Goal: Transaction & Acquisition: Purchase product/service

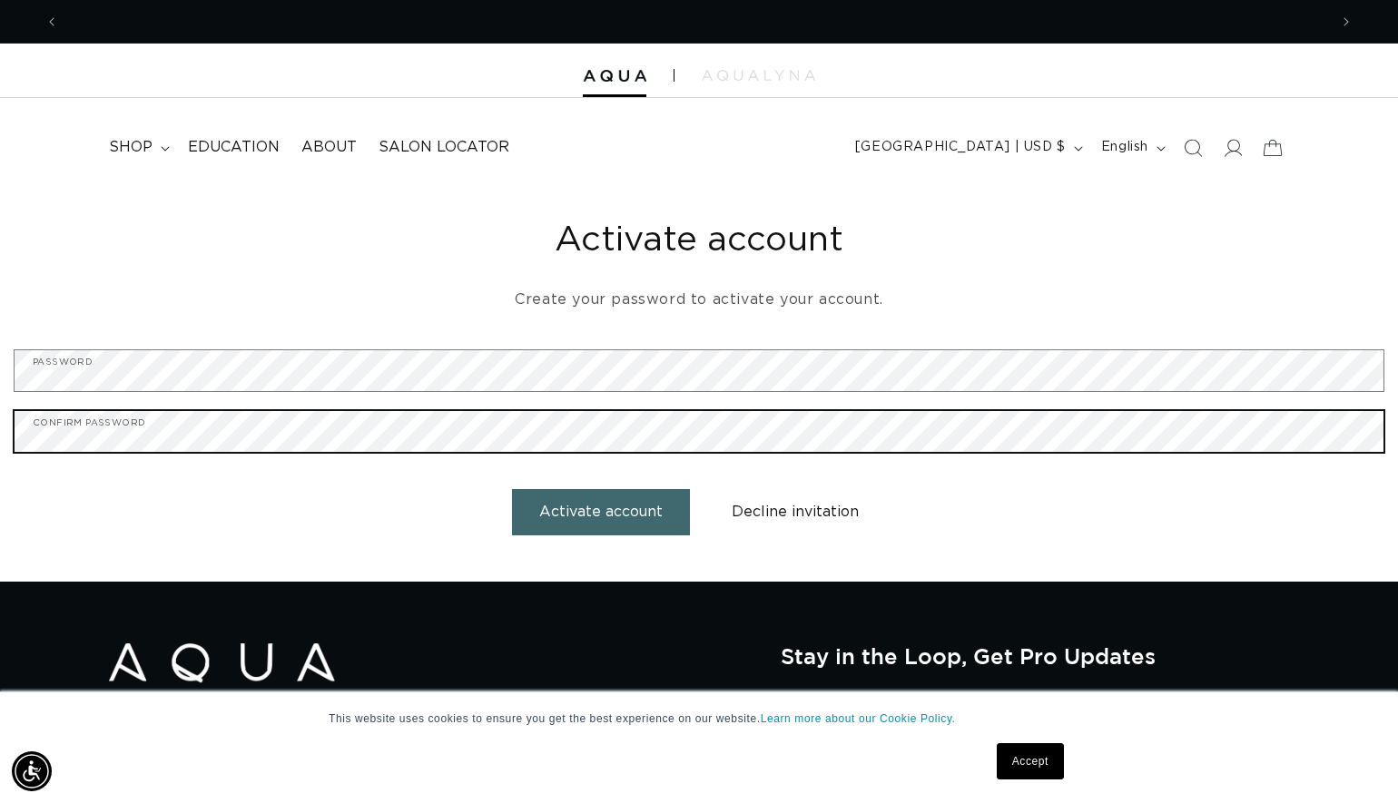
scroll to position [0, 1269]
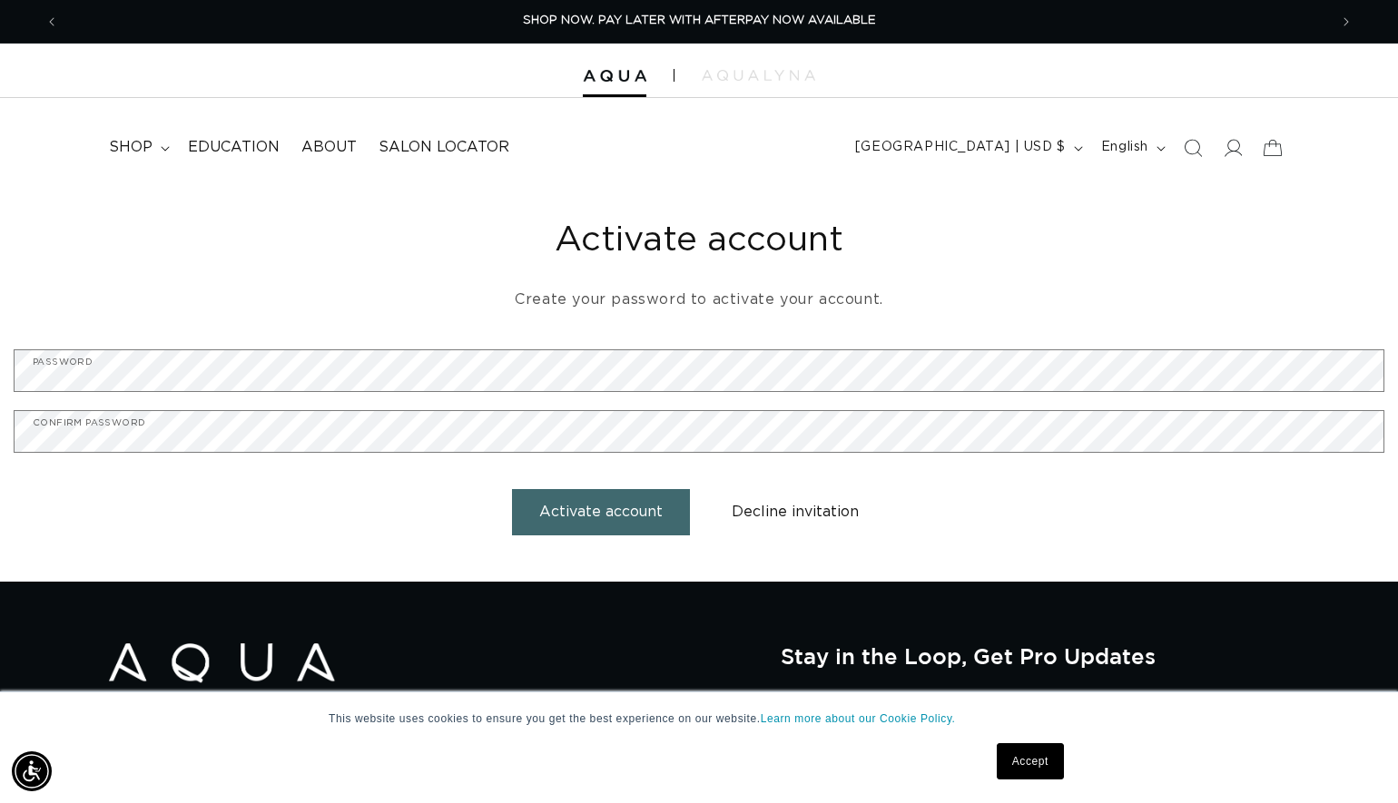
click at [575, 524] on button "Activate account" at bounding box center [601, 512] width 178 height 46
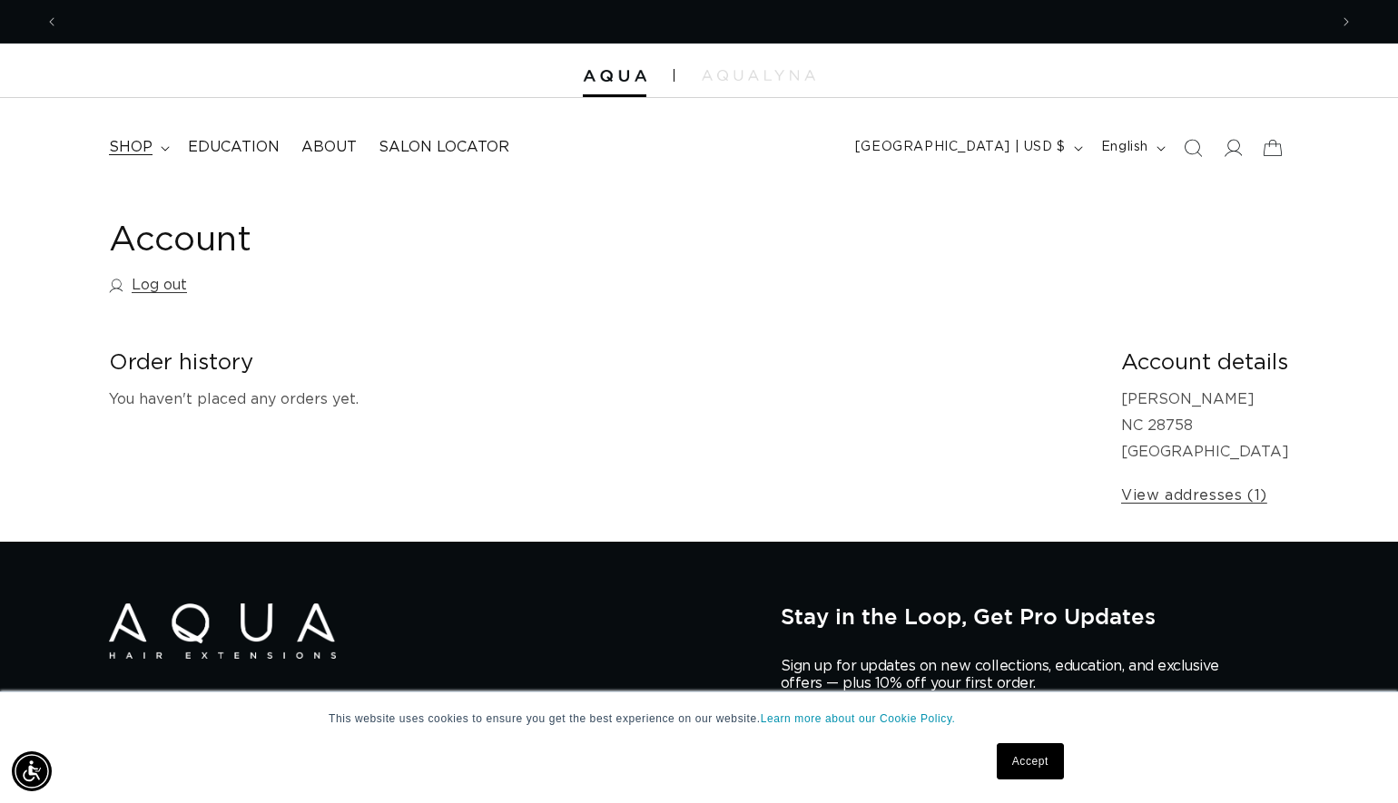
scroll to position [0, 1269]
click at [150, 138] on span "shop" at bounding box center [131, 147] width 44 height 19
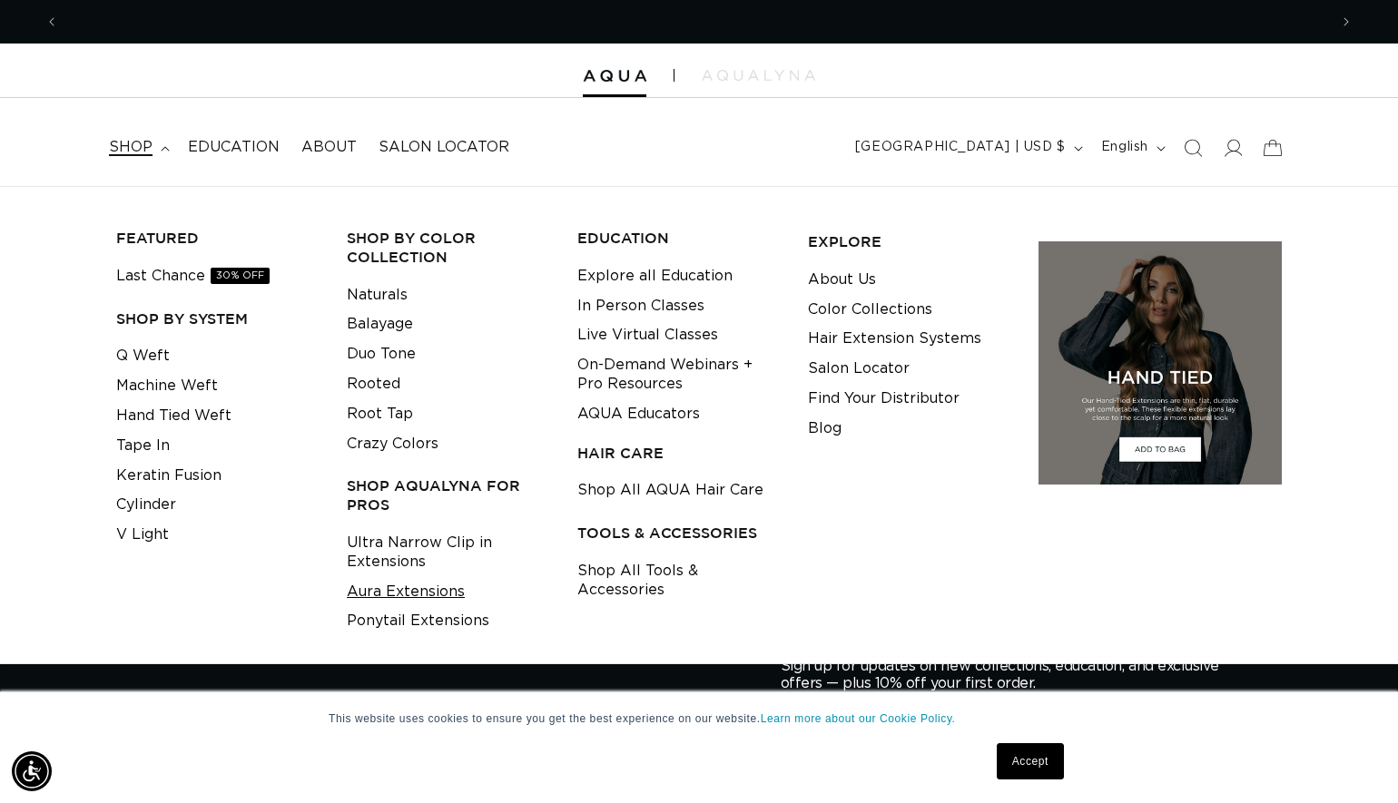
scroll to position [0, 2538]
click at [417, 580] on link "Aura Extensions" at bounding box center [406, 592] width 118 height 30
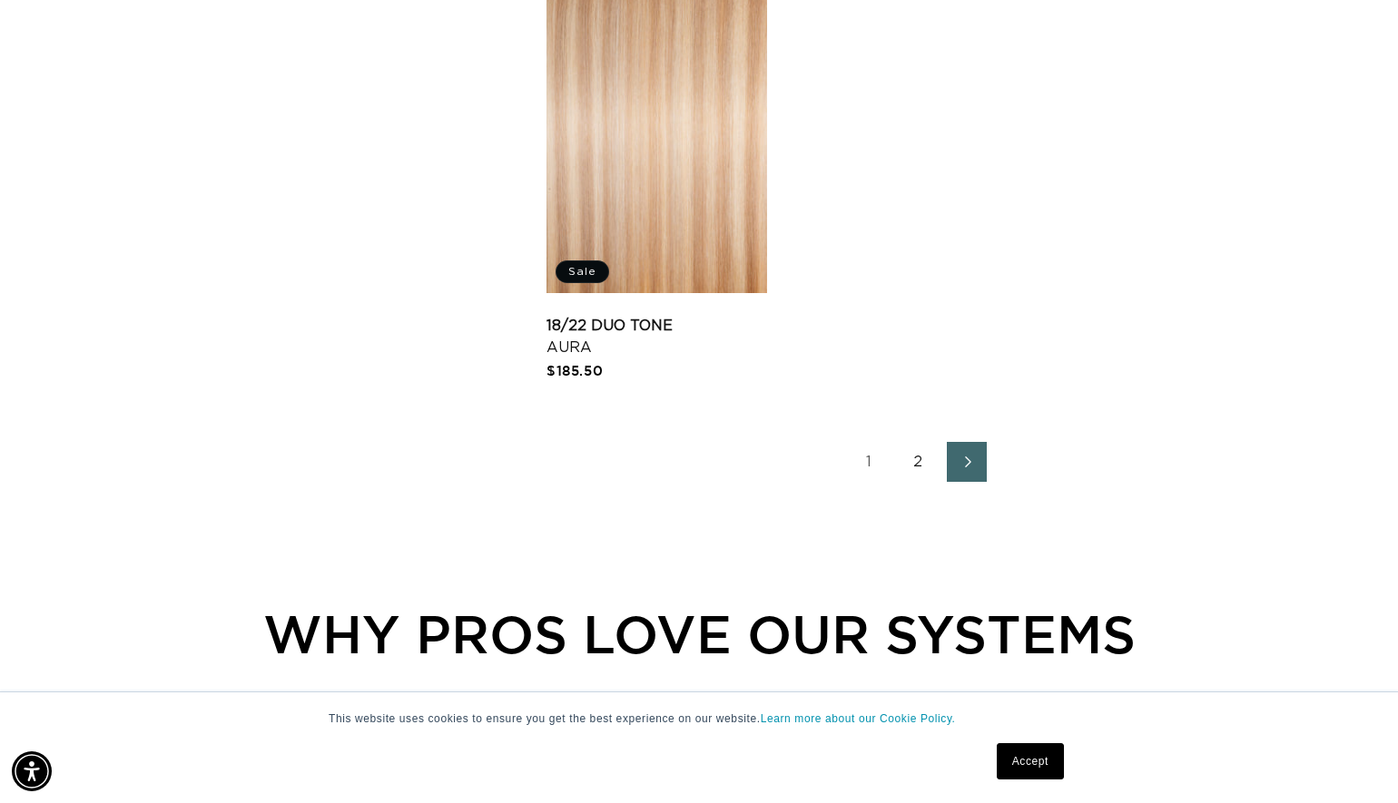
scroll to position [2877, 0]
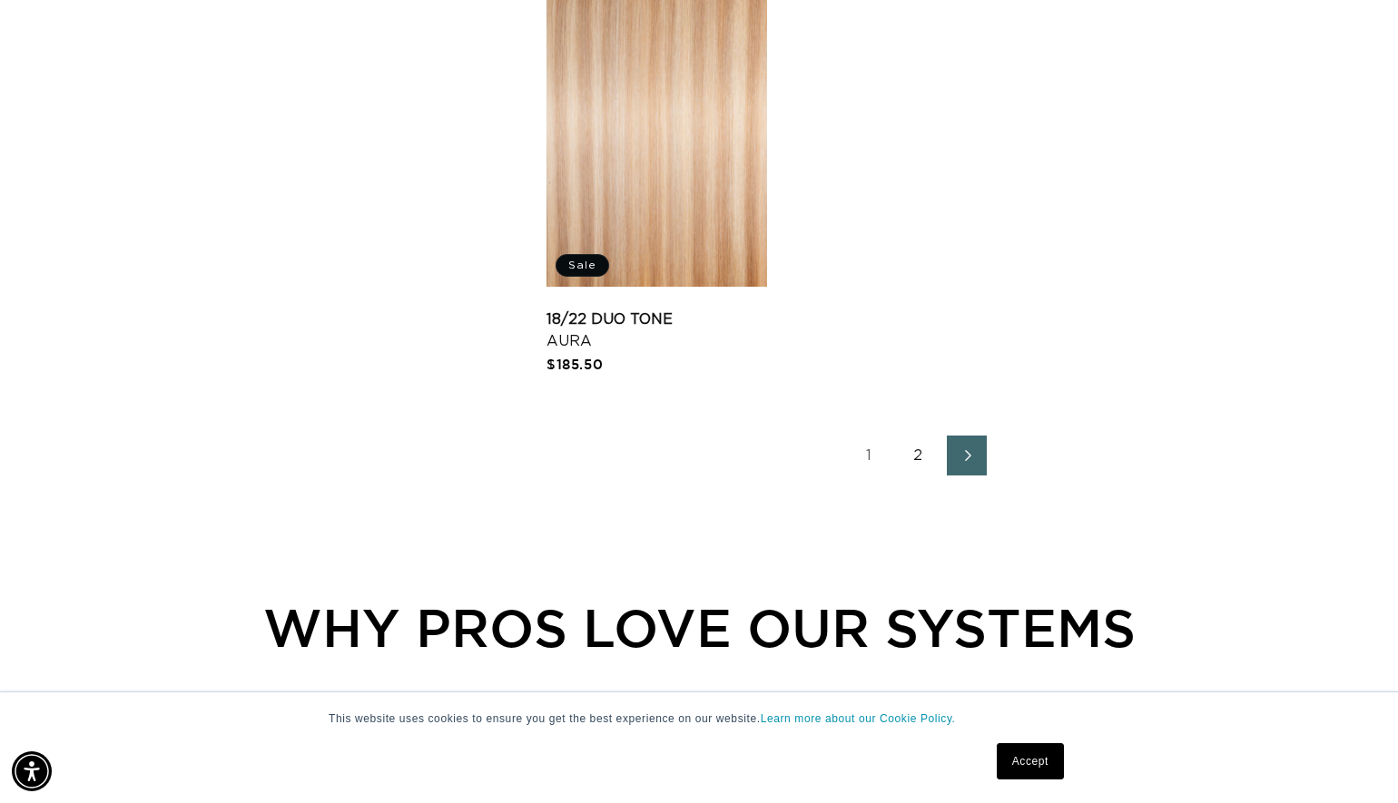
click at [916, 476] on link "2" at bounding box center [918, 456] width 40 height 40
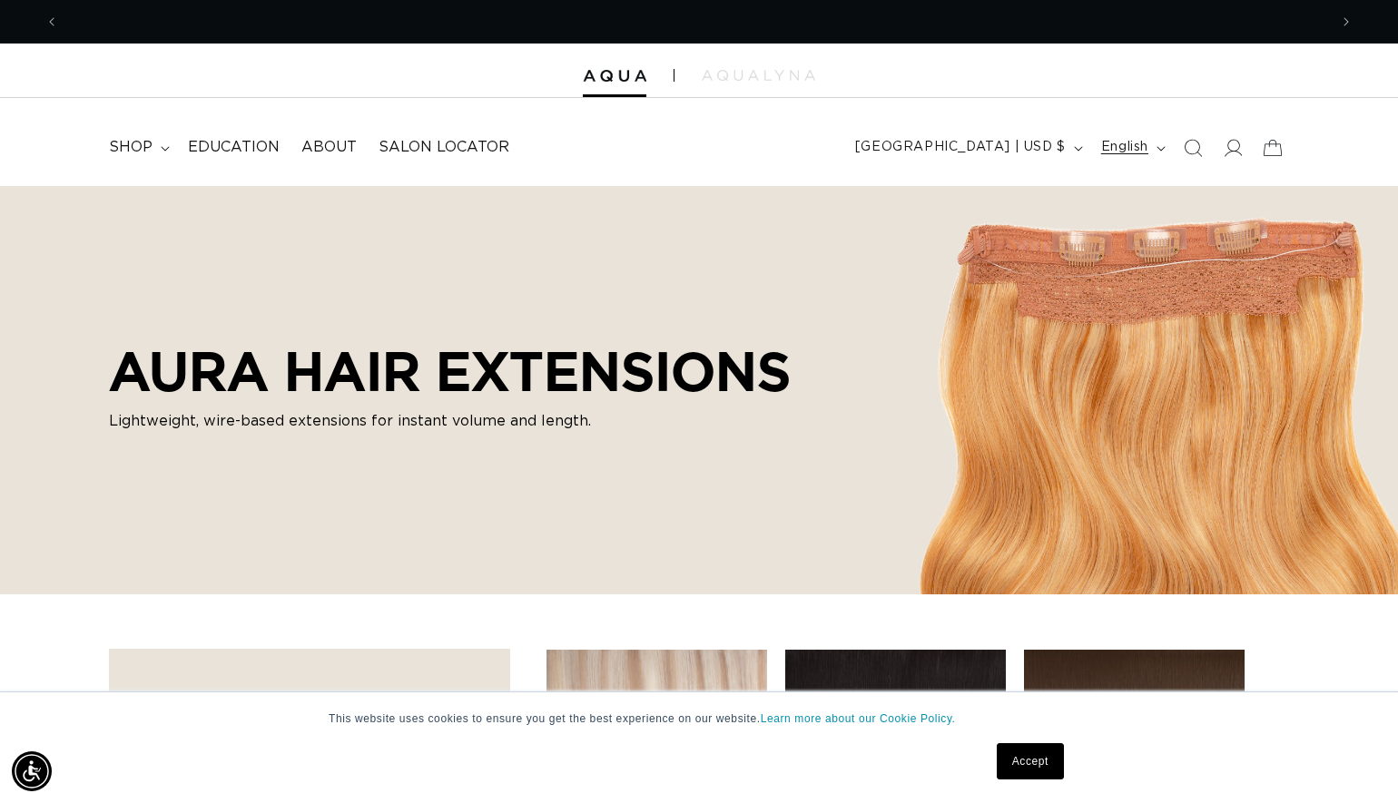
scroll to position [0, 1269]
click at [1200, 149] on icon "Search" at bounding box center [1192, 147] width 19 height 19
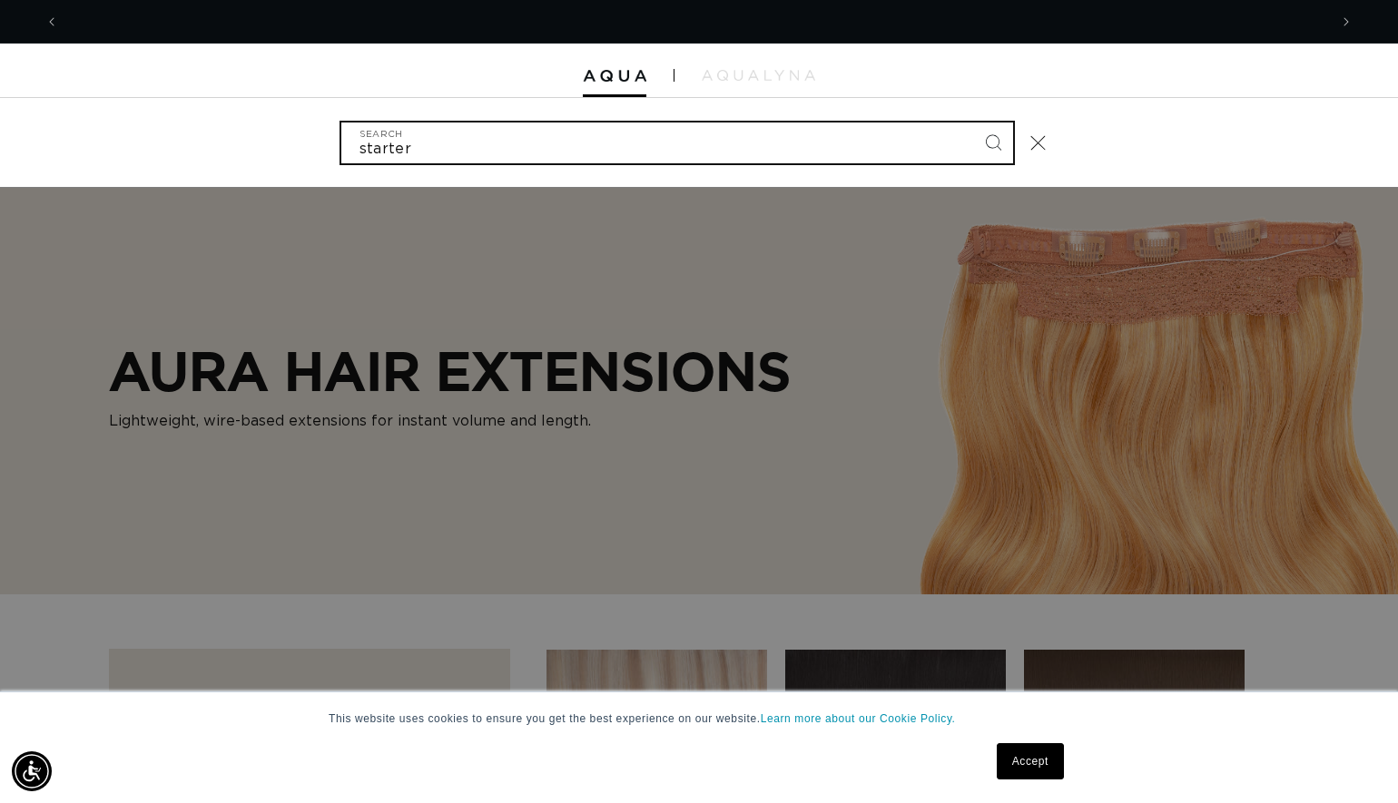
scroll to position [0, 2538]
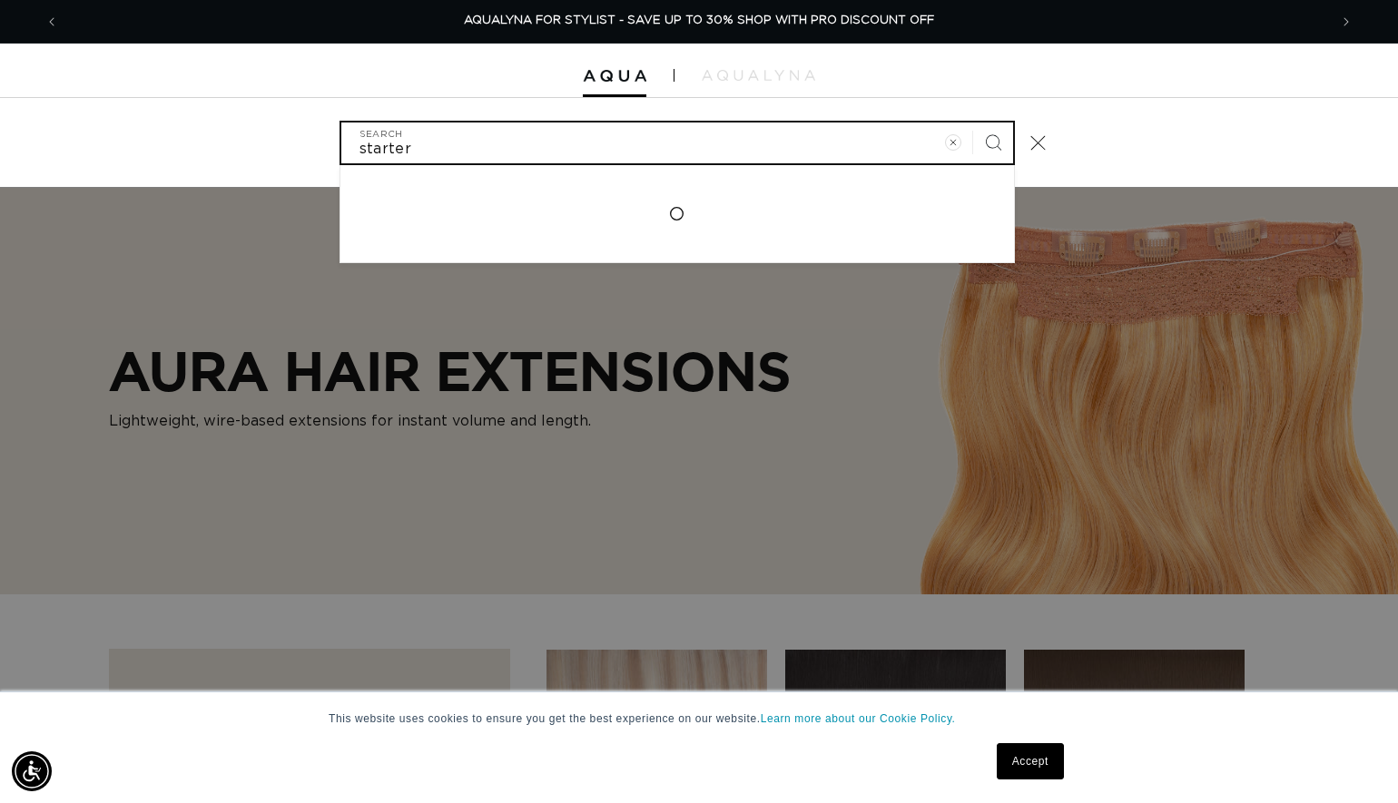
type input "starter"
click at [992, 141] on button "Search" at bounding box center [993, 143] width 40 height 40
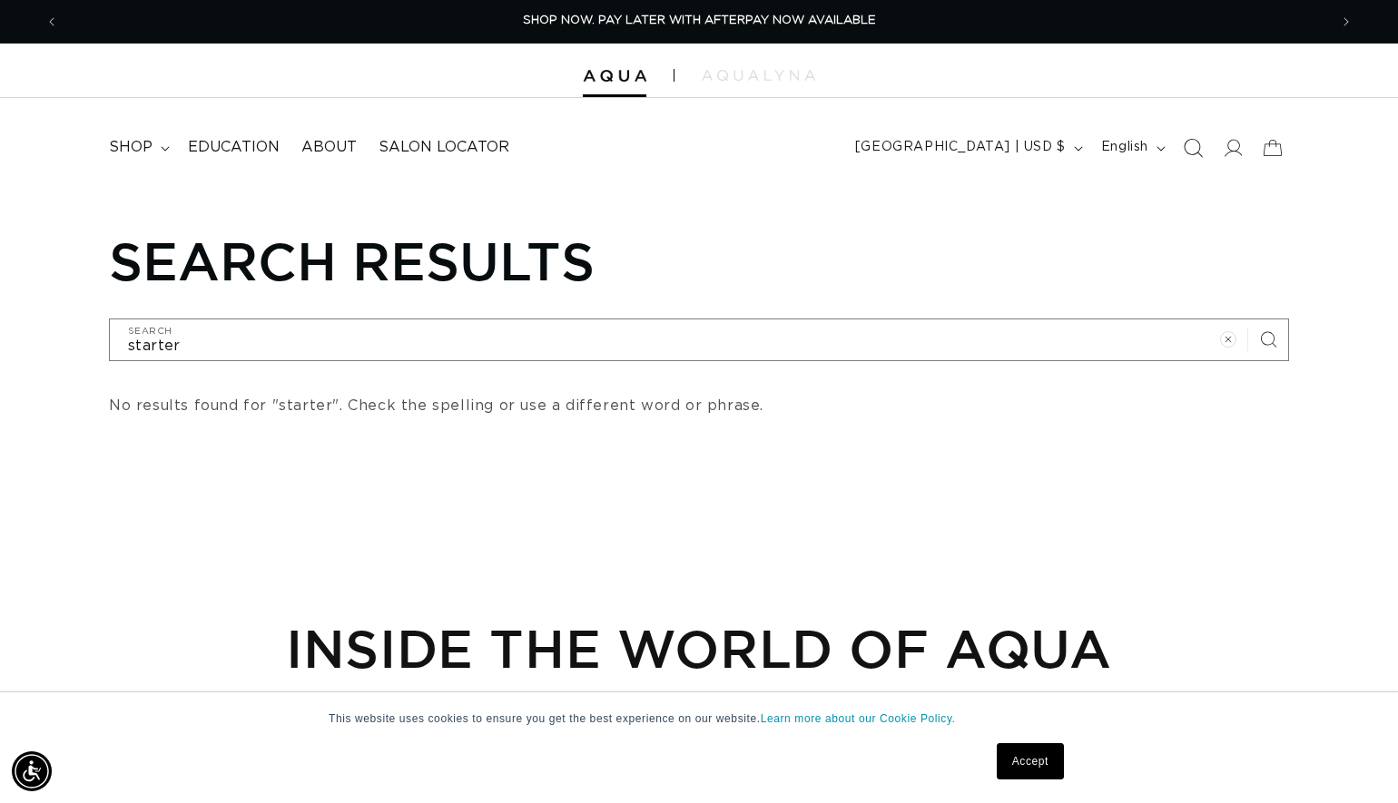
click at [1187, 144] on icon "Search" at bounding box center [1192, 147] width 19 height 19
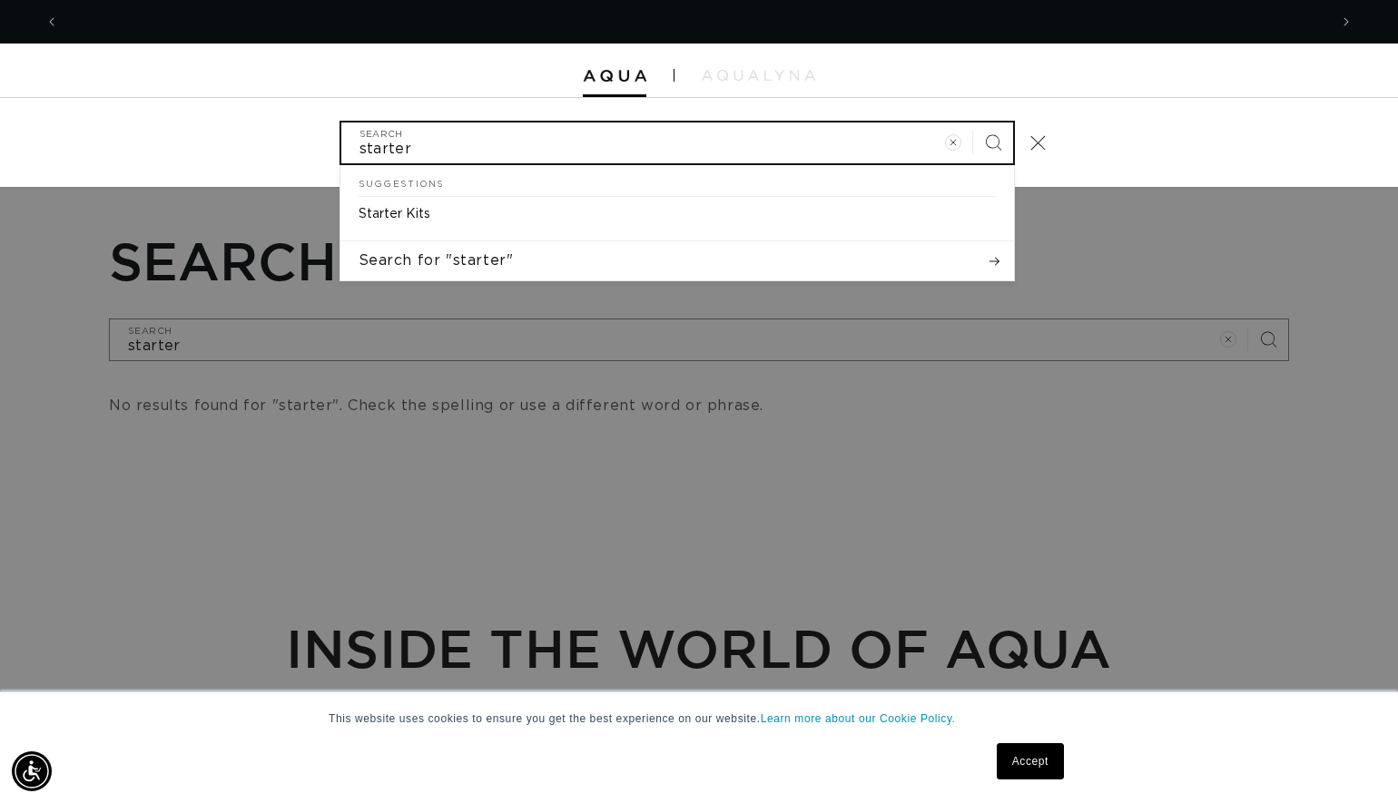
scroll to position [0, 2538]
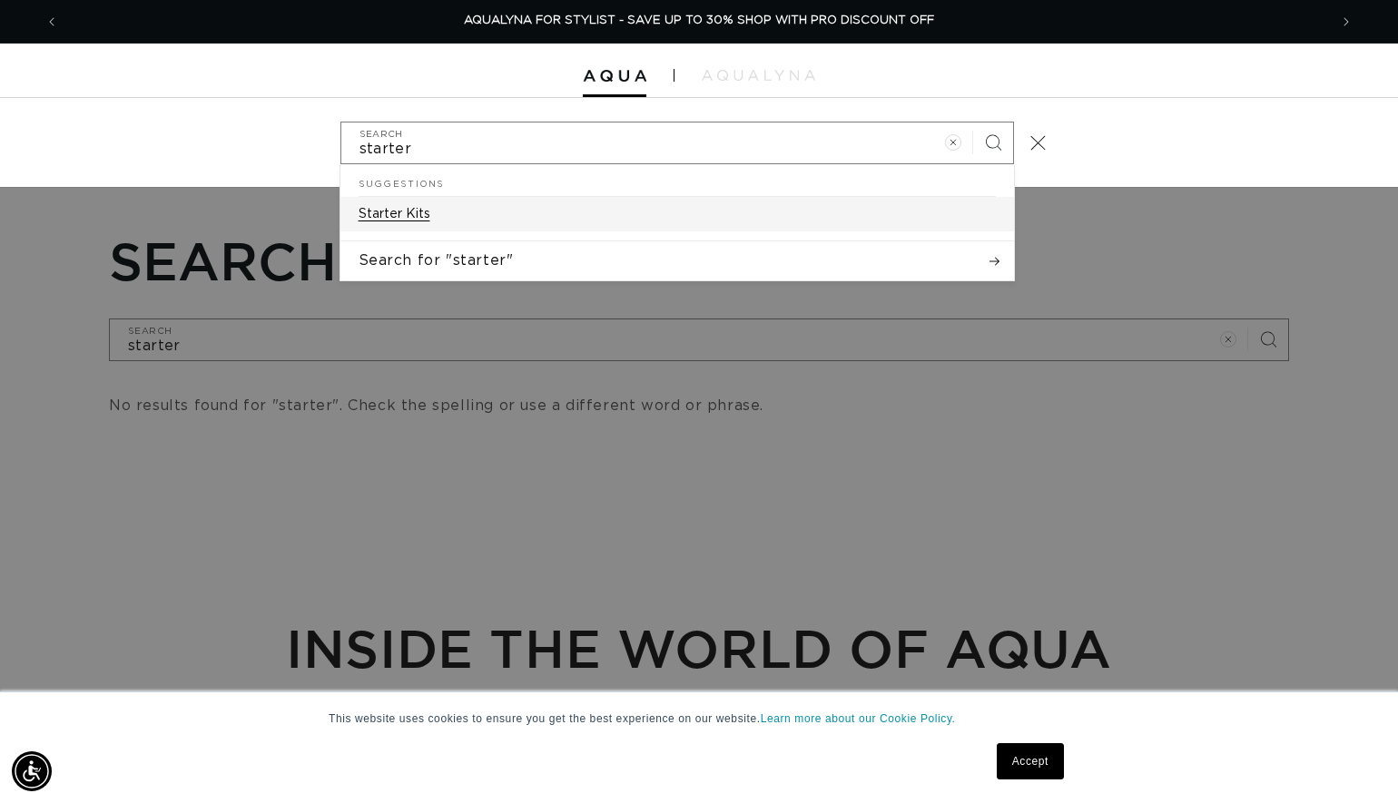
click at [480, 223] on link "Starter Kits" at bounding box center [676, 214] width 673 height 34
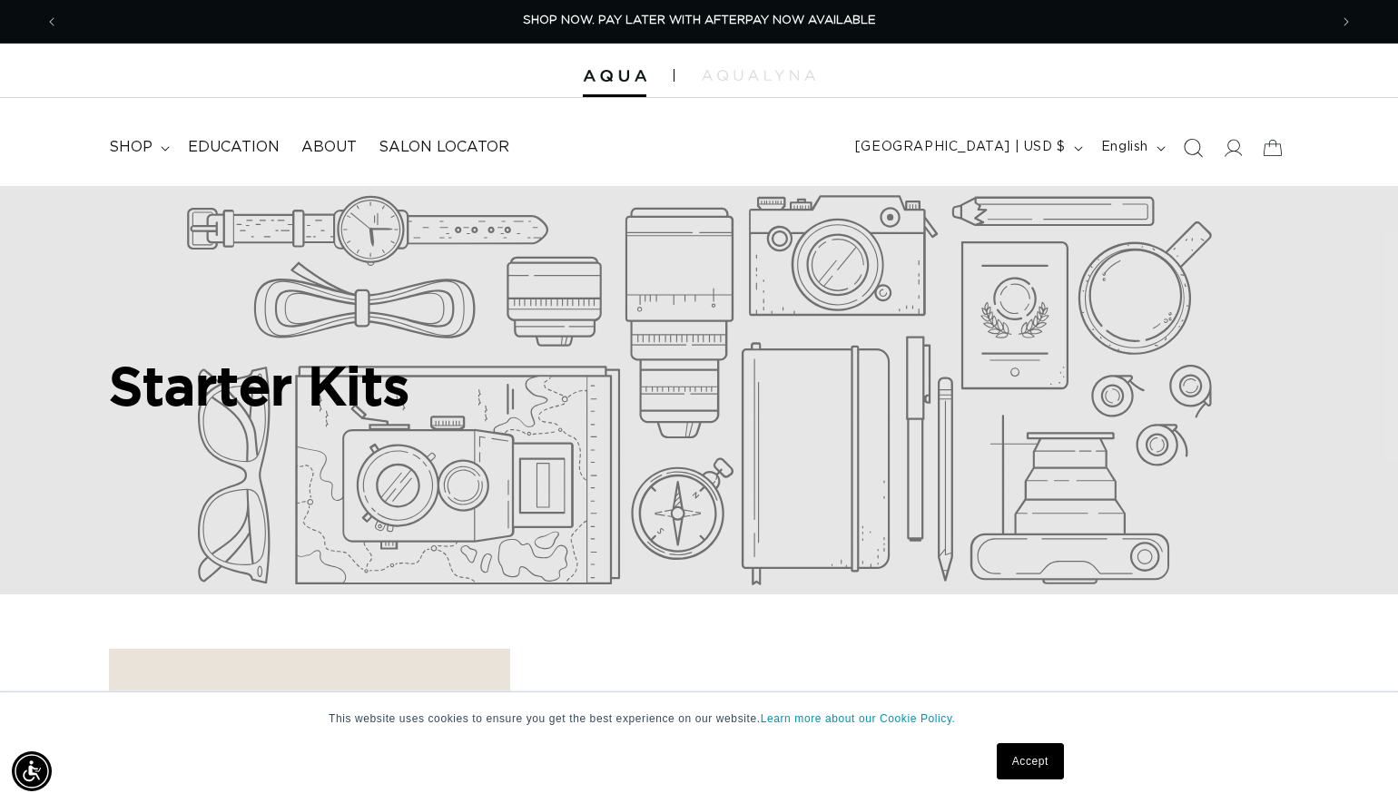
click at [1190, 144] on icon "Search" at bounding box center [1192, 147] width 19 height 19
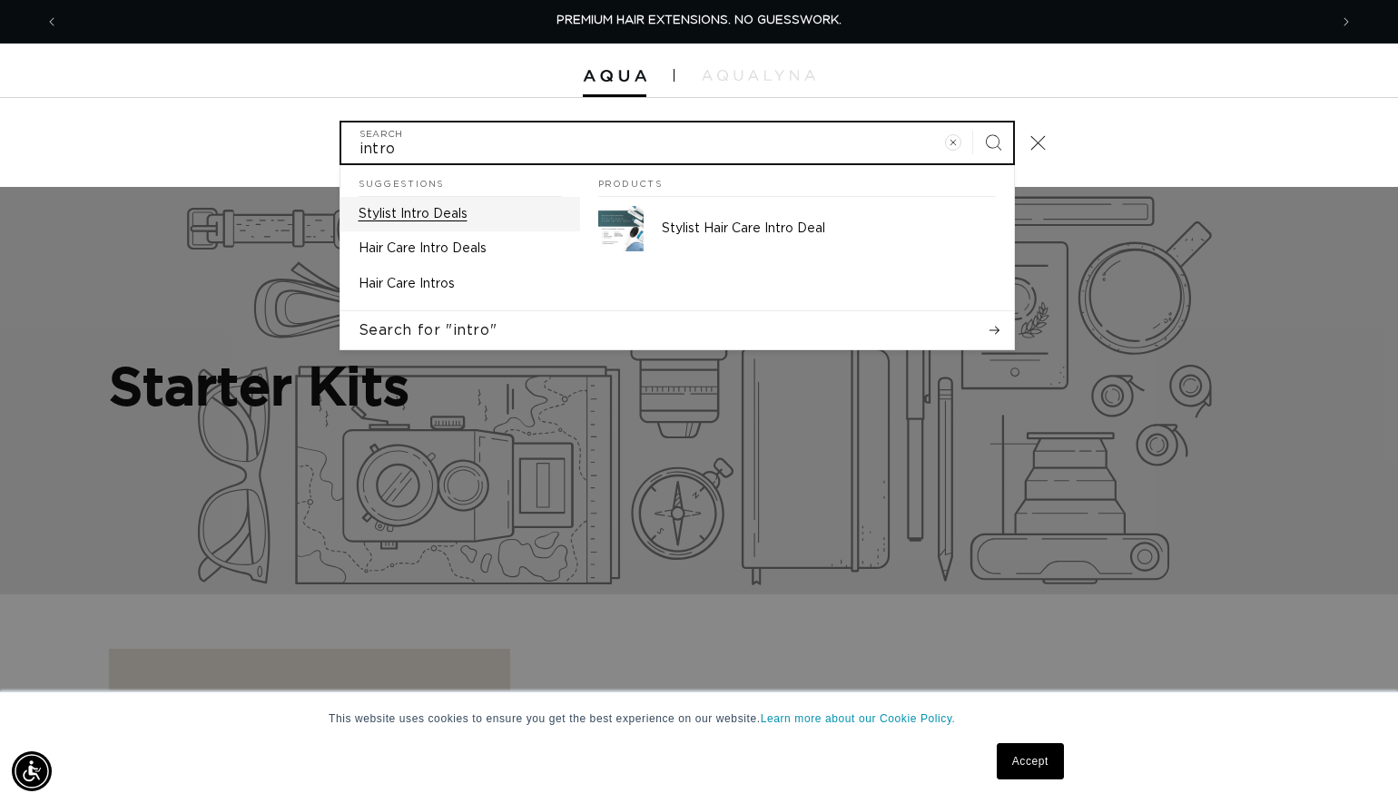
type input "intro"
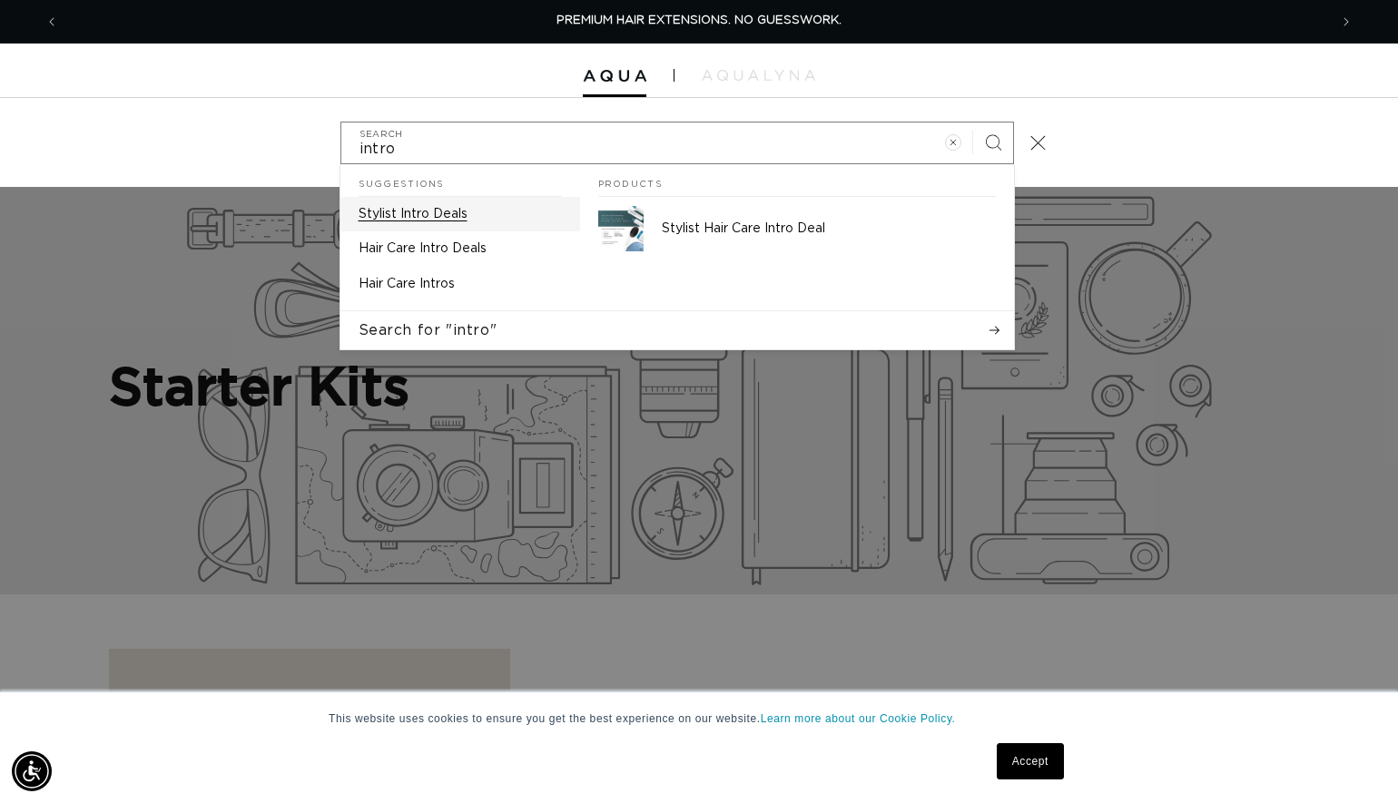
click at [413, 211] on p "Stylist Intro Deals" at bounding box center [413, 214] width 109 height 16
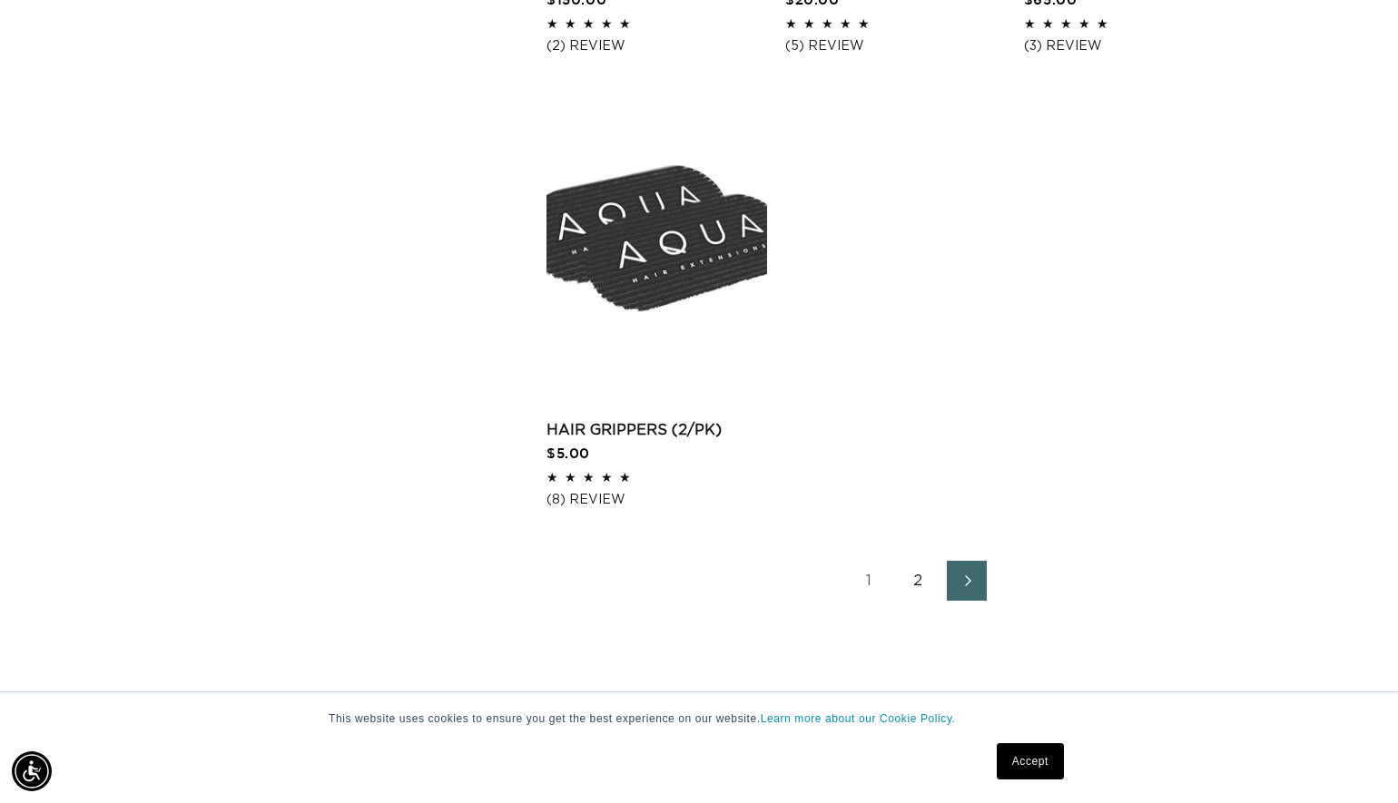
scroll to position [3207, 0]
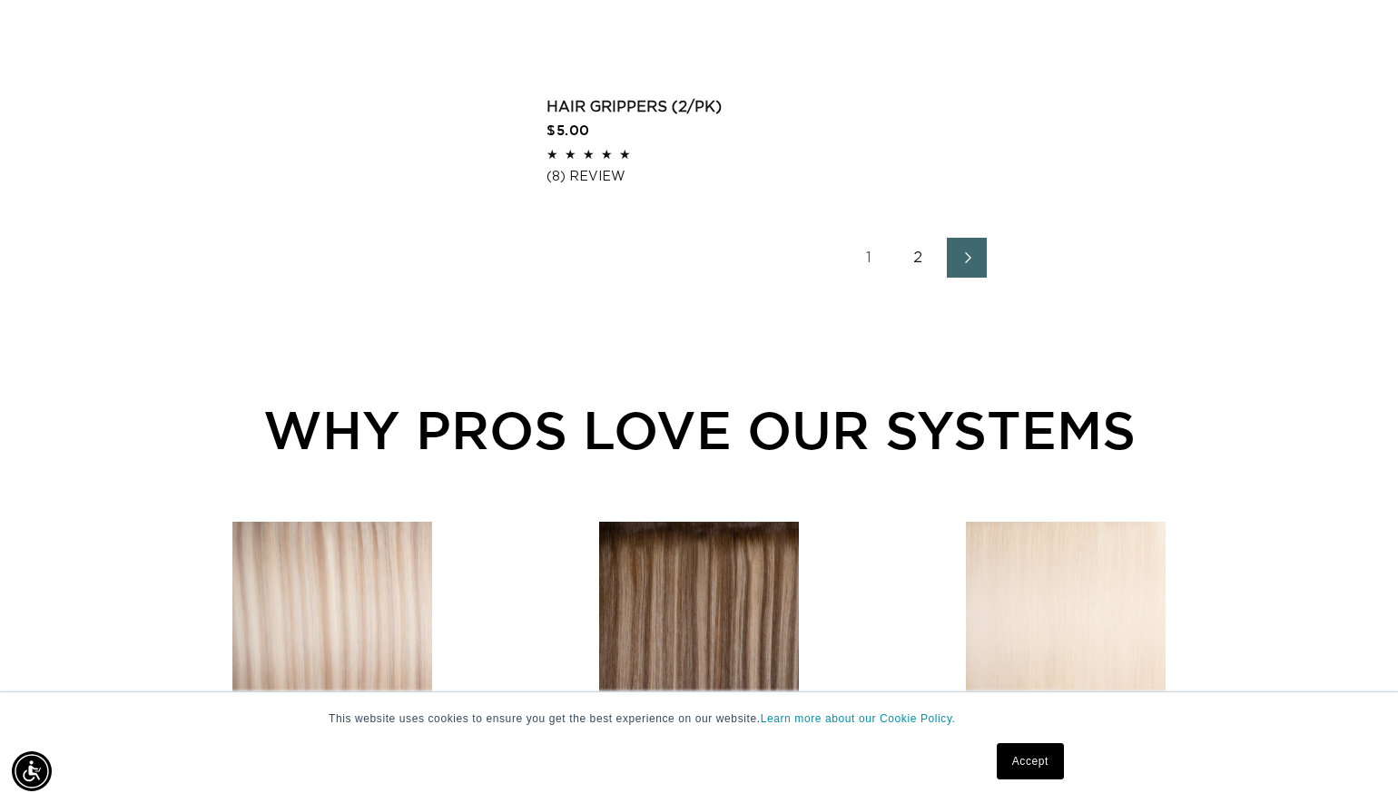
click at [919, 278] on link "2" at bounding box center [918, 258] width 40 height 40
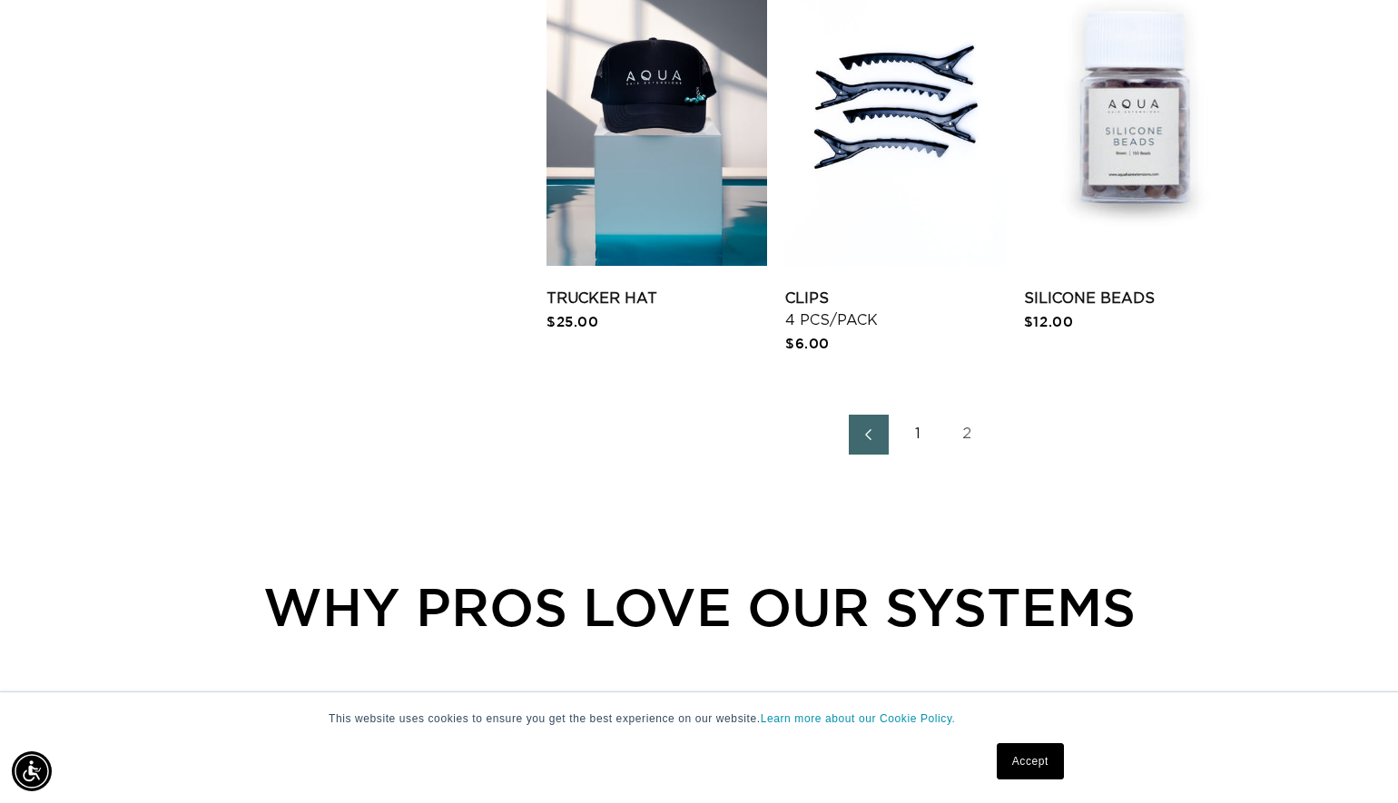
scroll to position [2525, 0]
click at [867, 441] on icon "Previous page" at bounding box center [868, 434] width 24 height 13
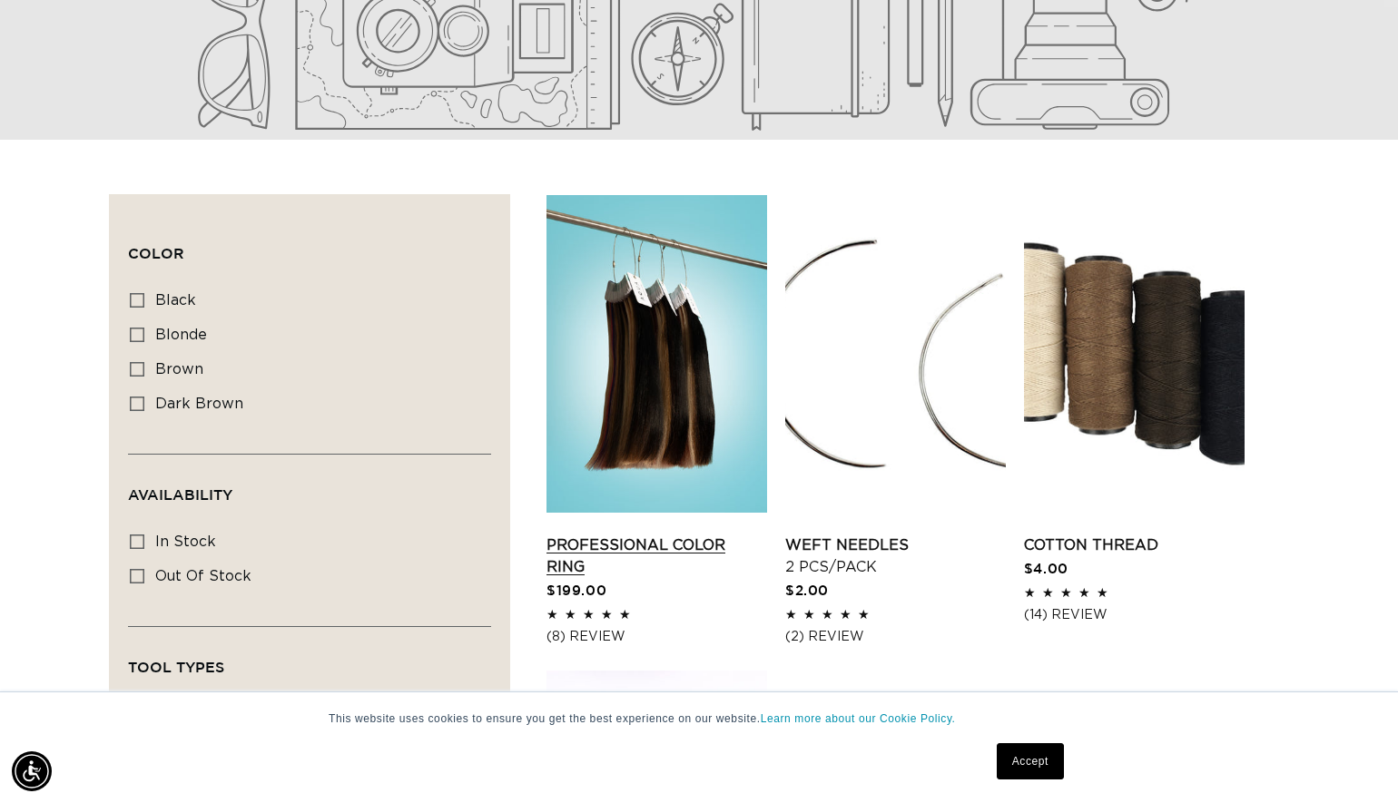
scroll to position [0, 1269]
click at [691, 535] on link "Professional Color Ring" at bounding box center [656, 557] width 221 height 44
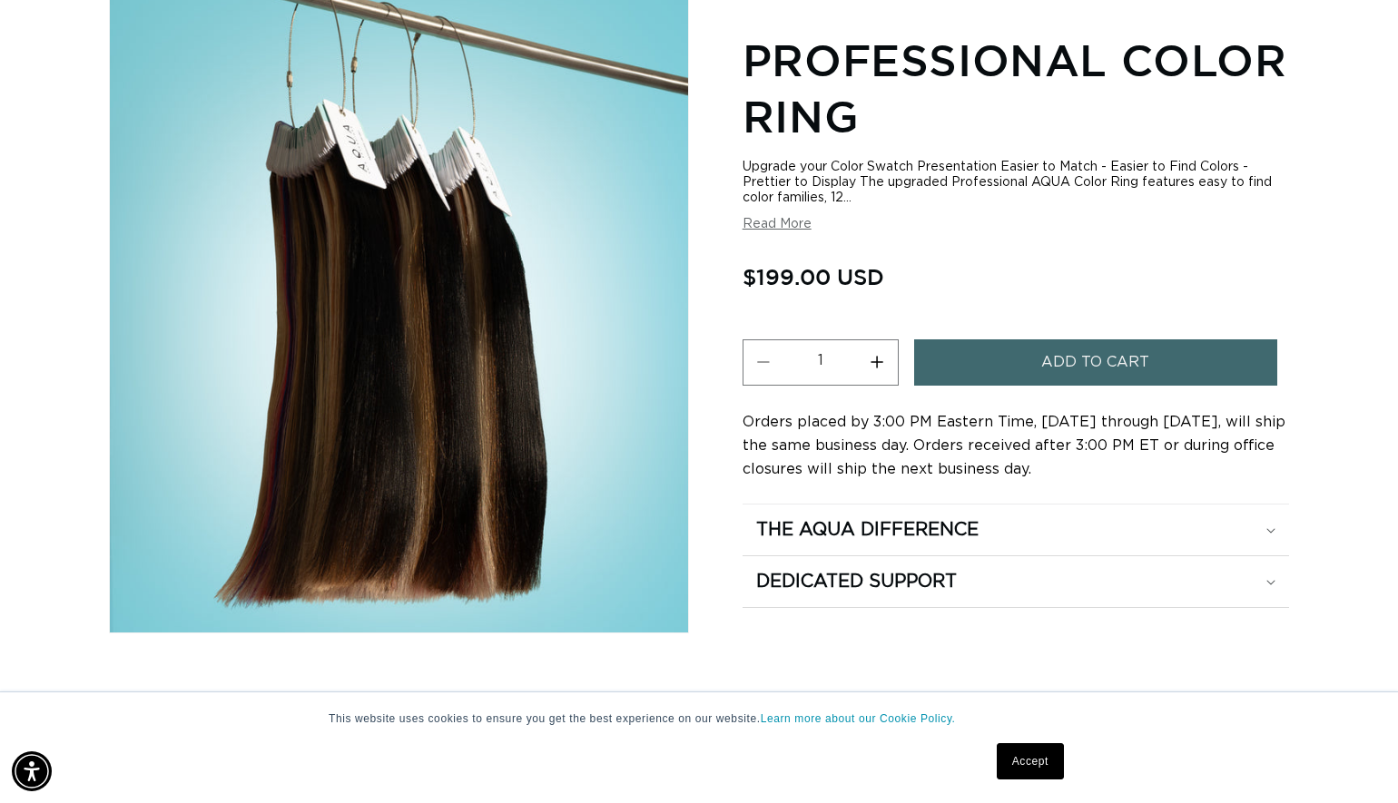
scroll to position [0, 1269]
click at [817, 520] on h2 "The Aqua Difference" at bounding box center [867, 530] width 222 height 24
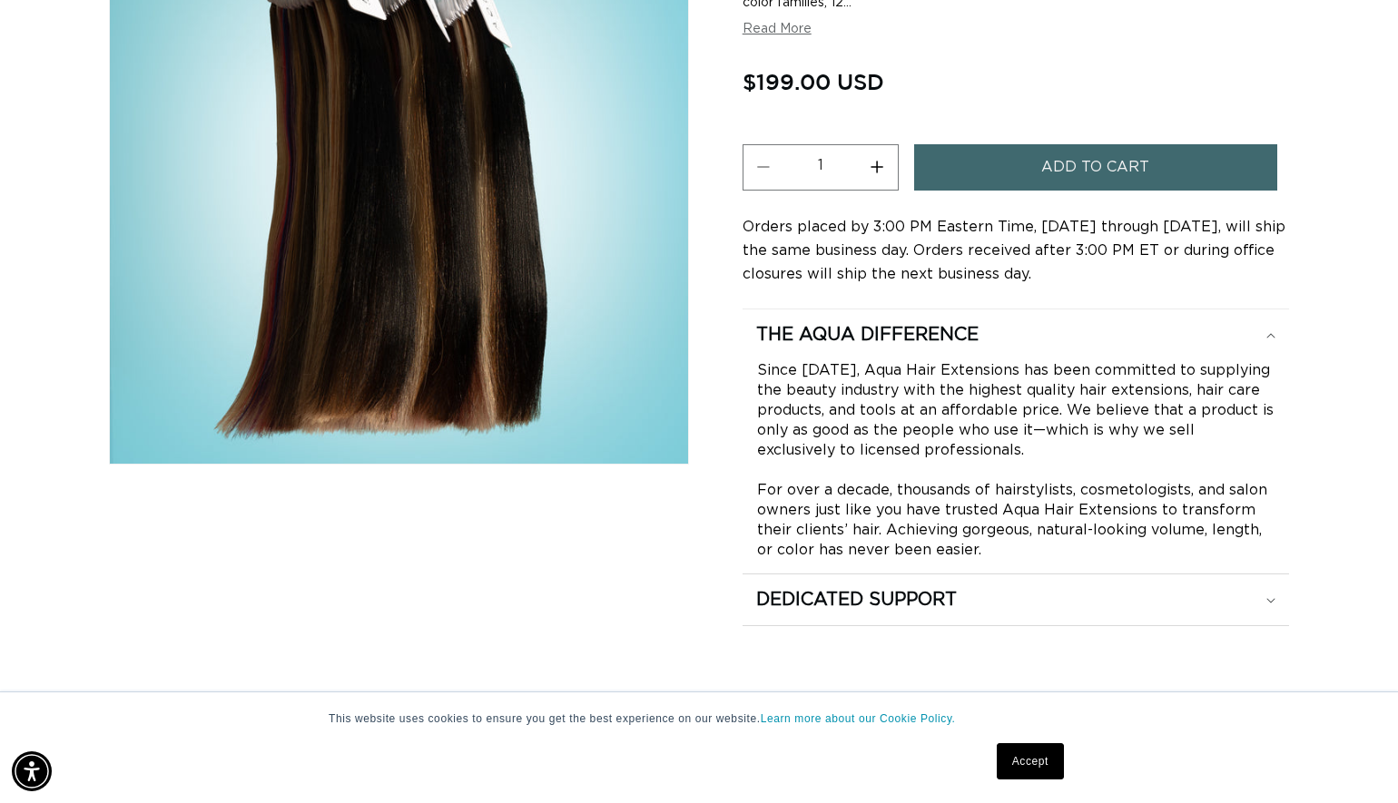
scroll to position [437, 0]
click at [1121, 607] on summary "Dedicated Support" at bounding box center [1015, 600] width 546 height 51
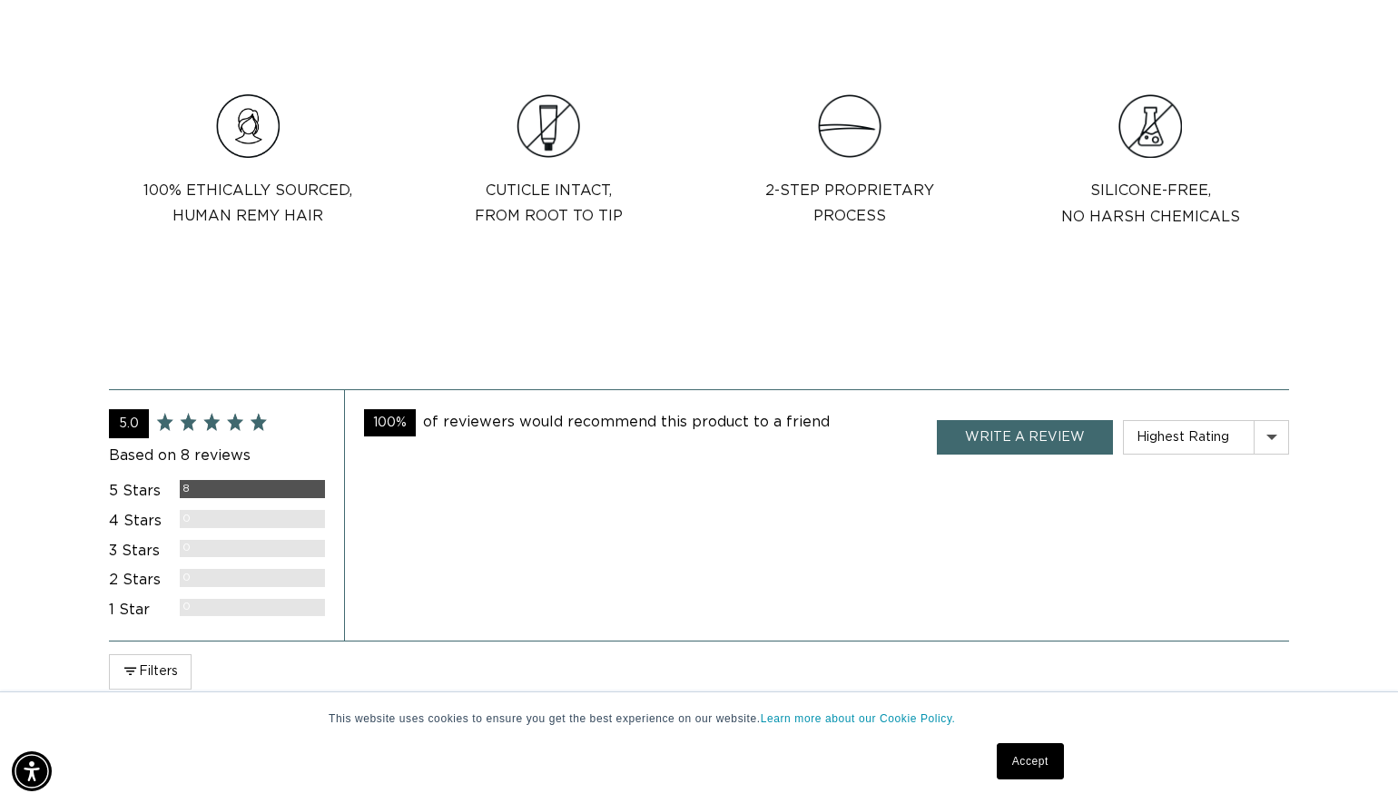
scroll to position [0, 0]
